Goal: Information Seeking & Learning: Learn about a topic

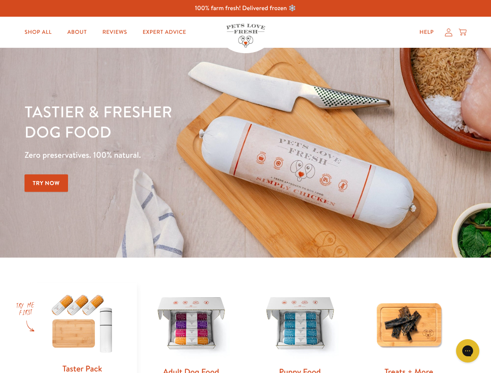
click at [245, 187] on div "Tastier & fresher dog food Zero preservatives. 100% natural. Try Now" at bounding box center [171, 152] width 295 height 103
click at [468, 351] on icon "Gorgias live chat" at bounding box center [467, 350] width 7 height 7
